Goal: Information Seeking & Learning: Learn about a topic

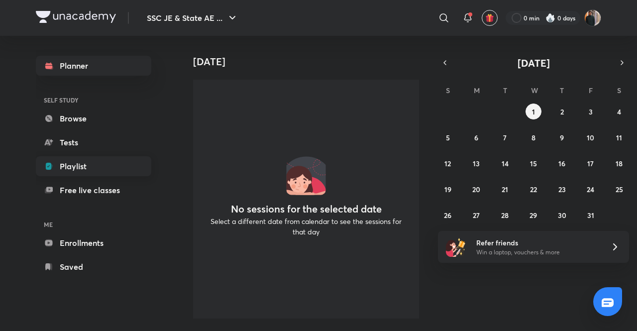
click at [86, 158] on link "Playlist" at bounding box center [94, 166] width 116 height 20
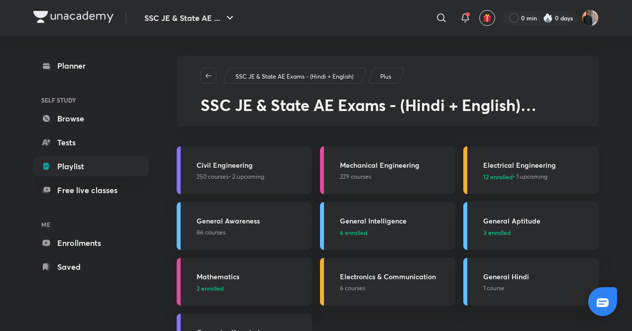
click at [525, 168] on h3 "Electrical Engineering" at bounding box center [538, 165] width 110 height 10
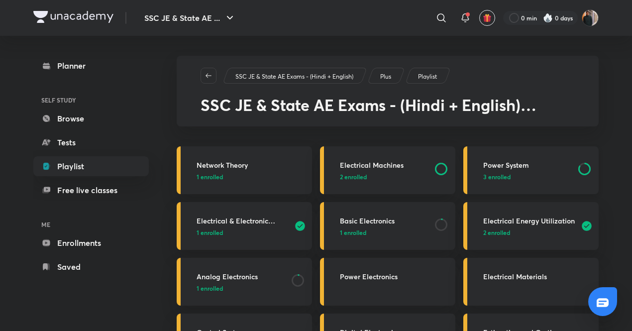
click at [540, 171] on div "Power System 3 enrolled" at bounding box center [538, 170] width 110 height 21
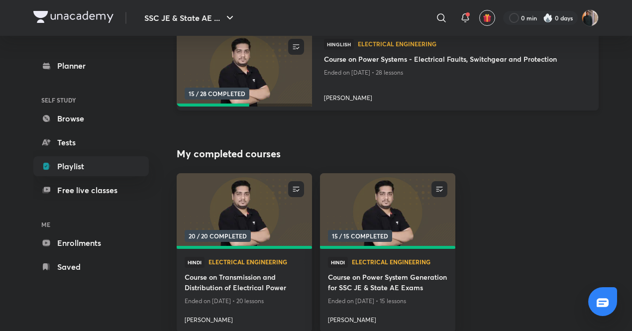
scroll to position [149, 0]
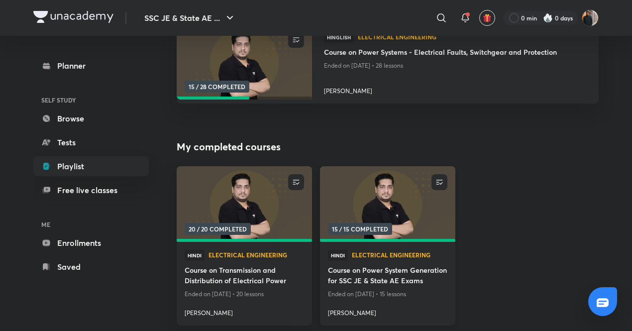
click at [377, 206] on img at bounding box center [388, 204] width 138 height 77
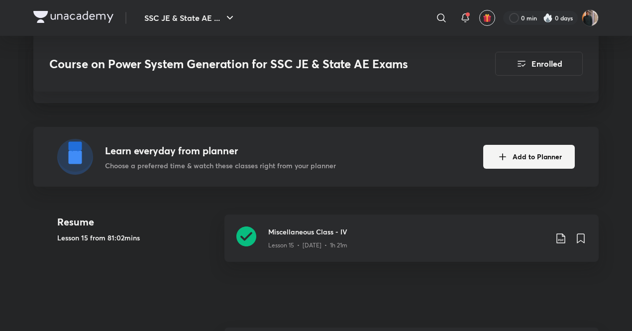
scroll to position [299, 0]
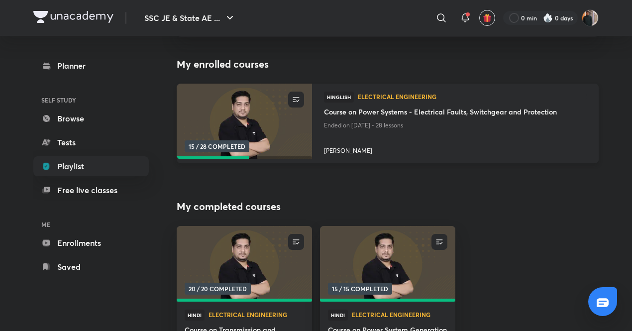
scroll to position [199, 0]
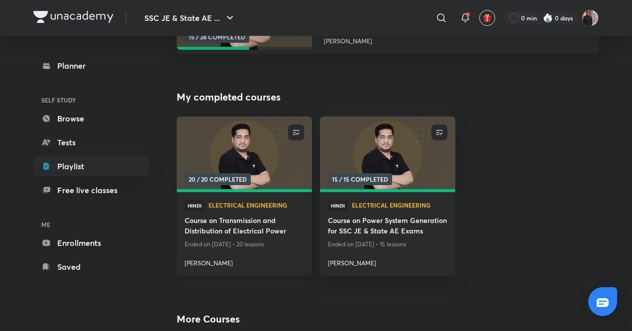
click at [262, 172] on img at bounding box center [244, 154] width 138 height 77
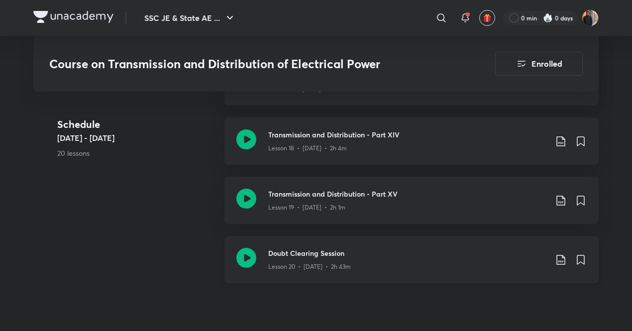
scroll to position [1394, 0]
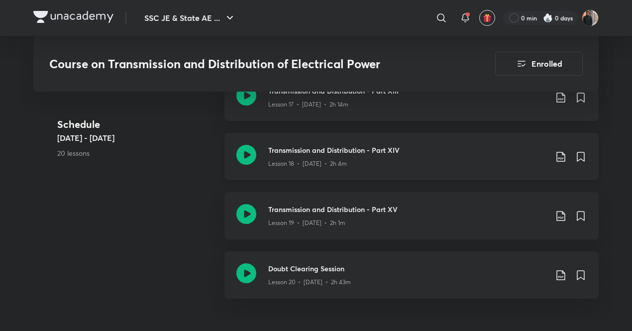
click at [559, 158] on icon at bounding box center [561, 157] width 12 height 12
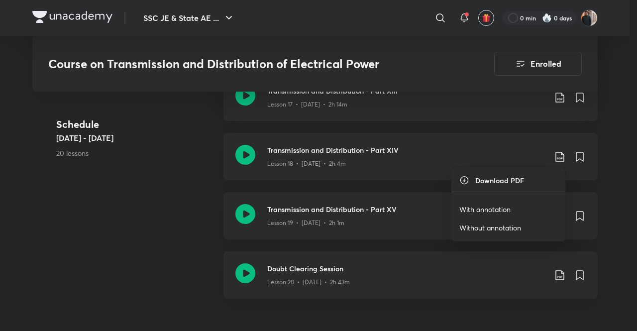
click at [477, 206] on p "With annotation" at bounding box center [485, 209] width 51 height 10
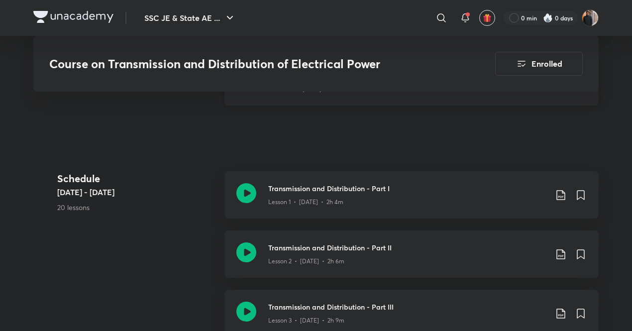
scroll to position [299, 0]
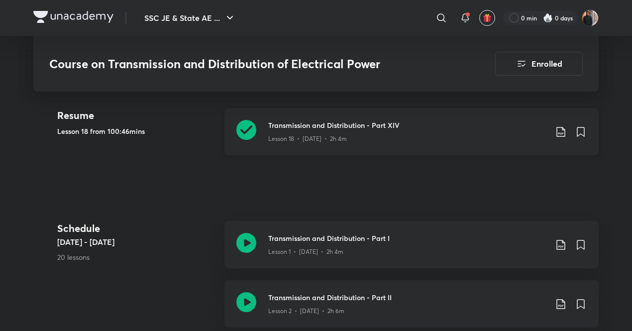
click at [270, 135] on p "Lesson 18 • Jul 13 • 2h 4m" at bounding box center [307, 138] width 79 height 9
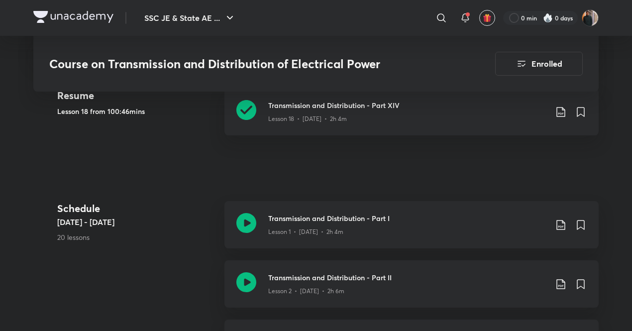
scroll to position [299, 0]
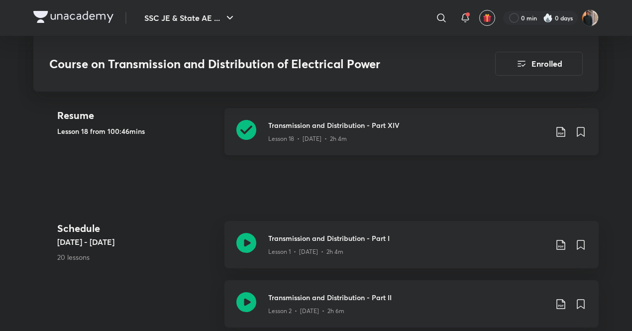
click at [321, 135] on p "Lesson 18 • Jul 13 • 2h 4m" at bounding box center [307, 138] width 79 height 9
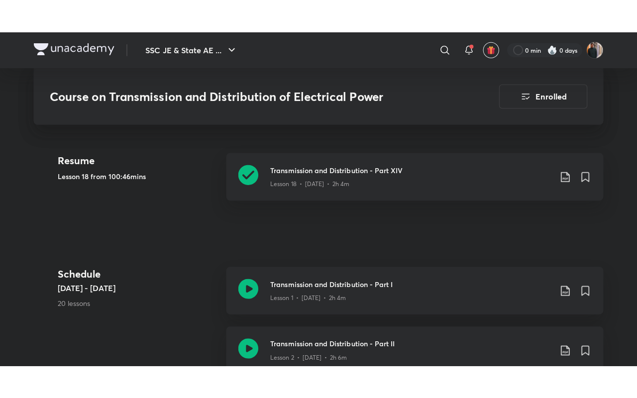
scroll to position [299, 0]
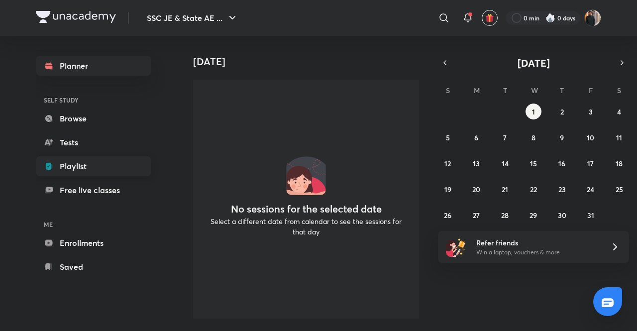
click at [87, 167] on link "Playlist" at bounding box center [94, 166] width 116 height 20
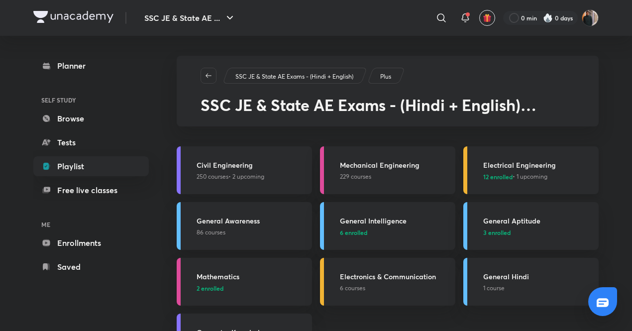
click at [520, 171] on div "Electrical Engineering 12 enrolled • 1 upcoming" at bounding box center [538, 170] width 110 height 21
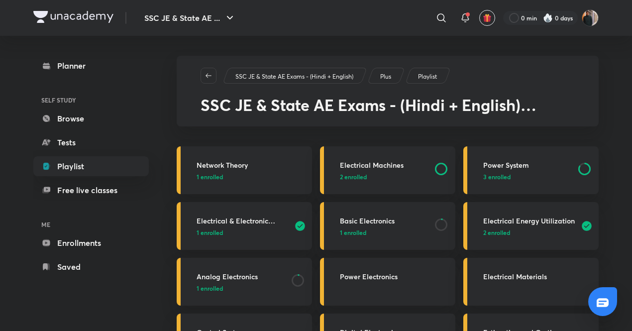
drag, startPoint x: 538, startPoint y: 165, endPoint x: 137, endPoint y: 48, distance: 417.5
click at [538, 165] on h3 "Power System" at bounding box center [527, 165] width 89 height 10
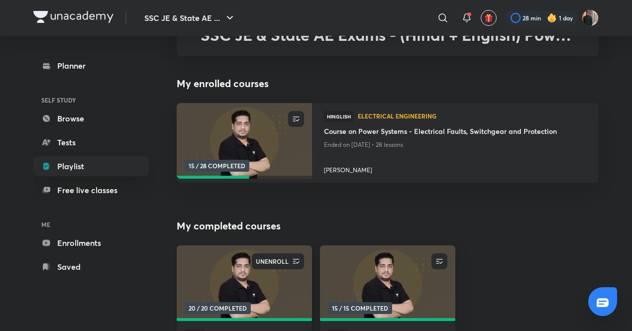
scroll to position [50, 0]
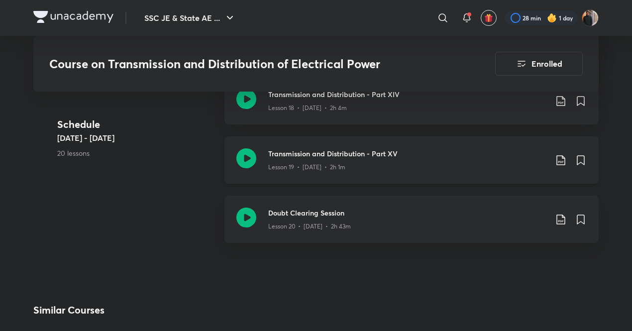
scroll to position [1394, 0]
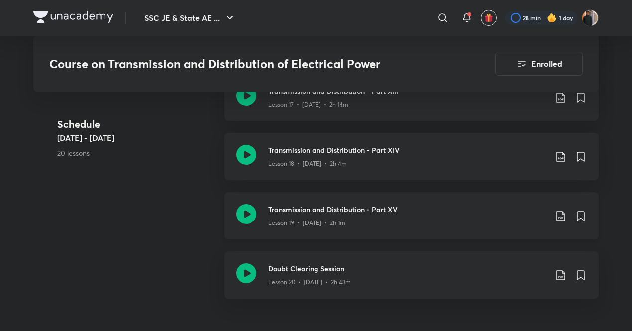
click at [557, 215] on icon at bounding box center [561, 216] width 8 height 10
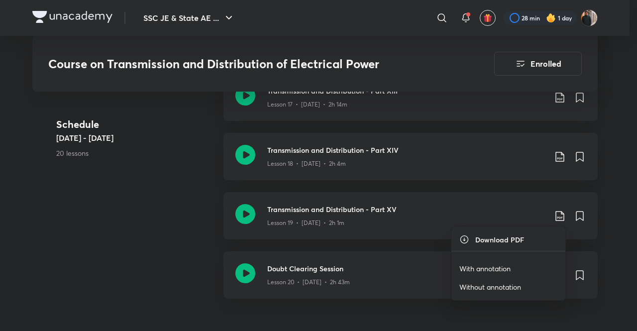
click at [516, 264] on li "With annotation" at bounding box center [509, 268] width 114 height 18
click at [477, 267] on p "With annotation" at bounding box center [485, 268] width 51 height 10
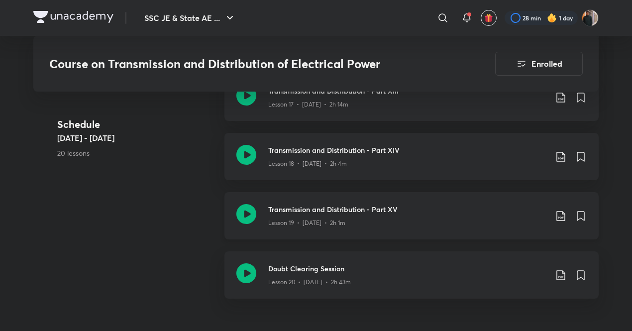
click at [286, 223] on p "Lesson 19 • Jul 14 • 2h 1m" at bounding box center [306, 223] width 77 height 9
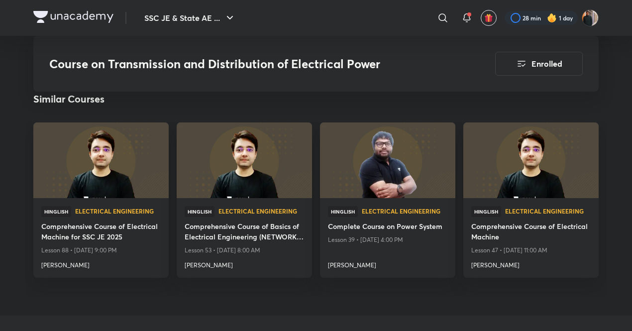
scroll to position [1842, 0]
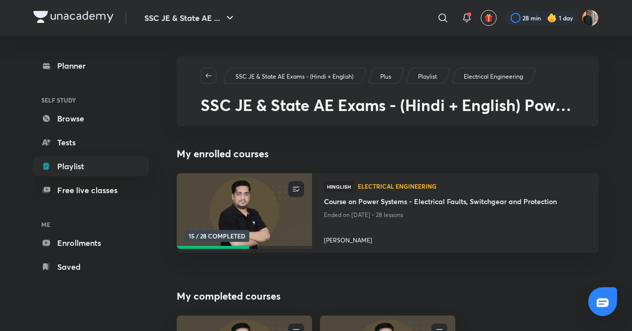
scroll to position [50, 0]
